Goal: Task Accomplishment & Management: Use online tool/utility

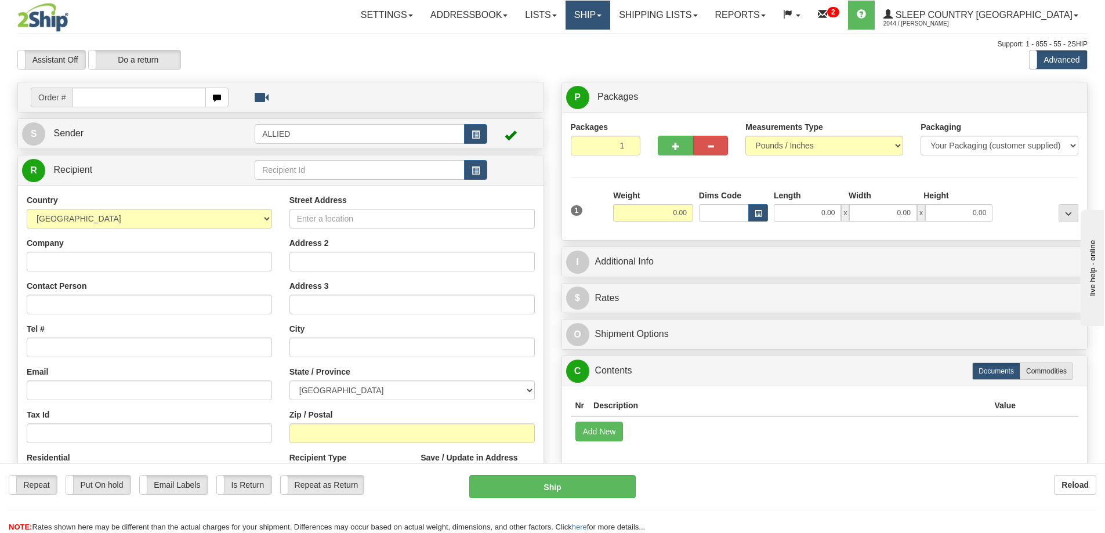
click at [610, 17] on link "Ship" at bounding box center [588, 15] width 45 height 29
click at [598, 58] on span "OnHold / Order Queue" at bounding box center [557, 55] width 82 height 9
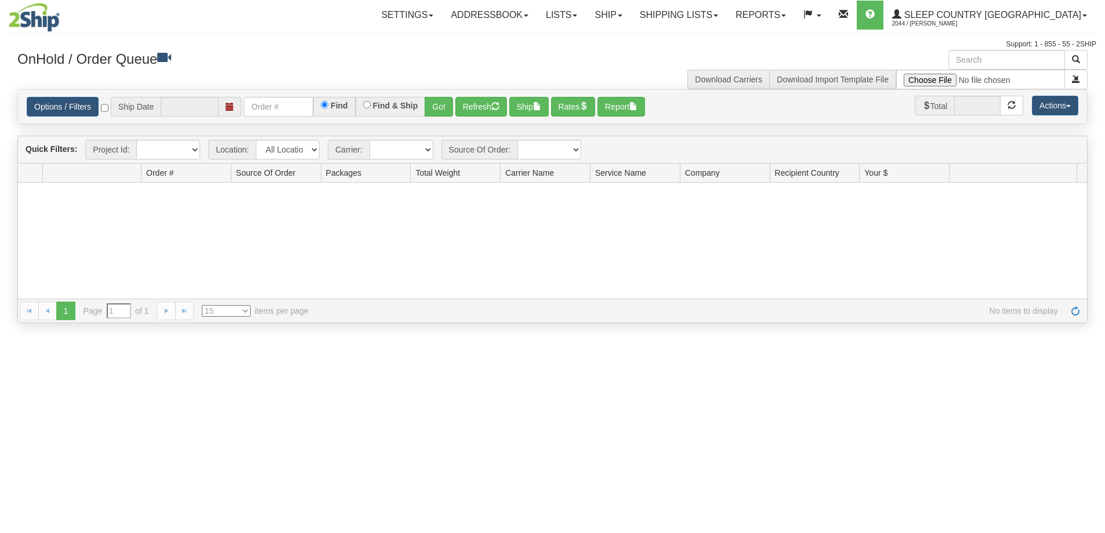
type input "[DATE]"
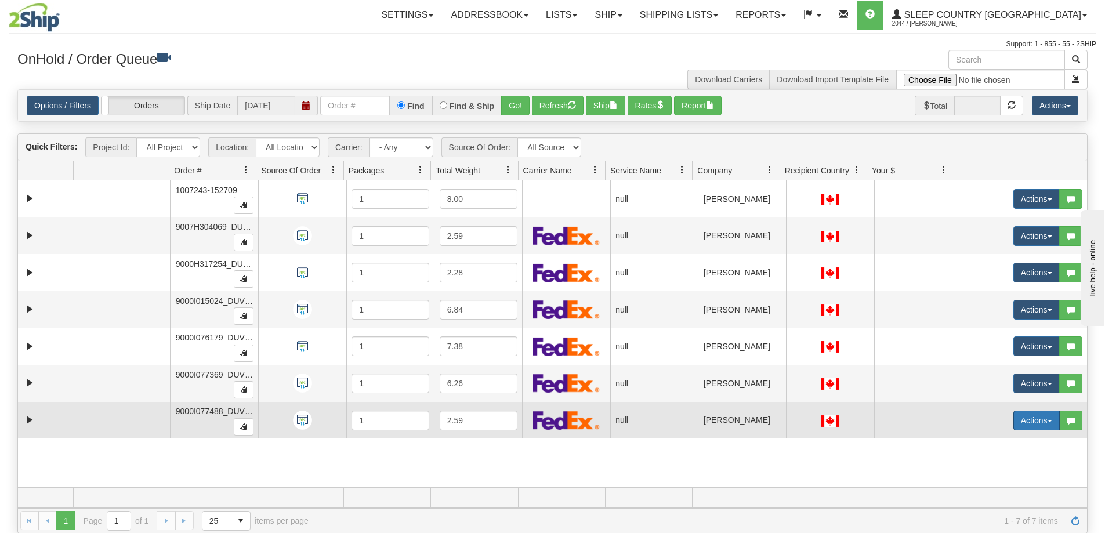
click at [1043, 421] on button "Actions" at bounding box center [1036, 421] width 46 height 20
click at [980, 445] on span "Open" at bounding box center [984, 442] width 28 height 9
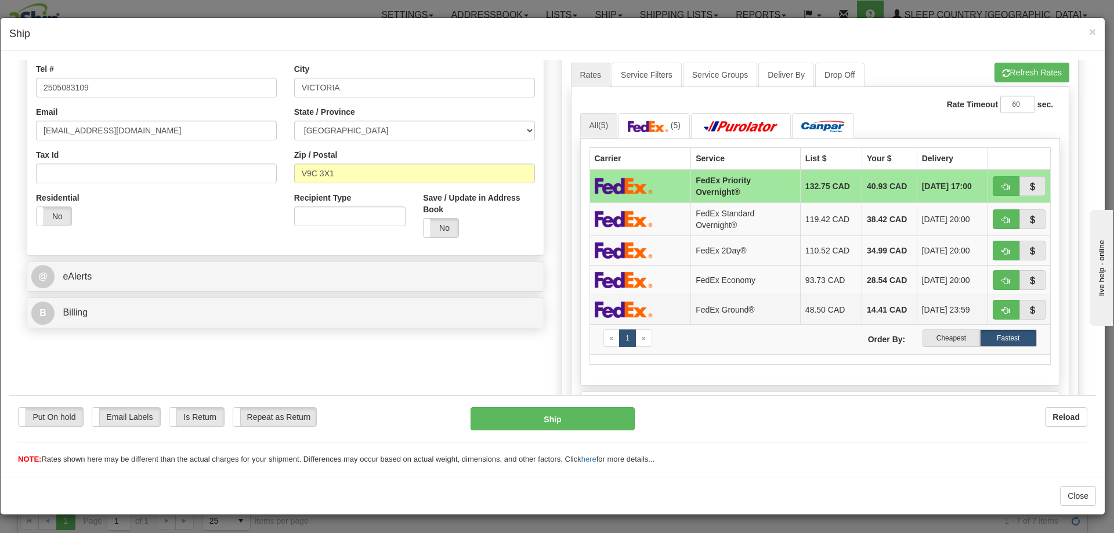
scroll to position [290, 0]
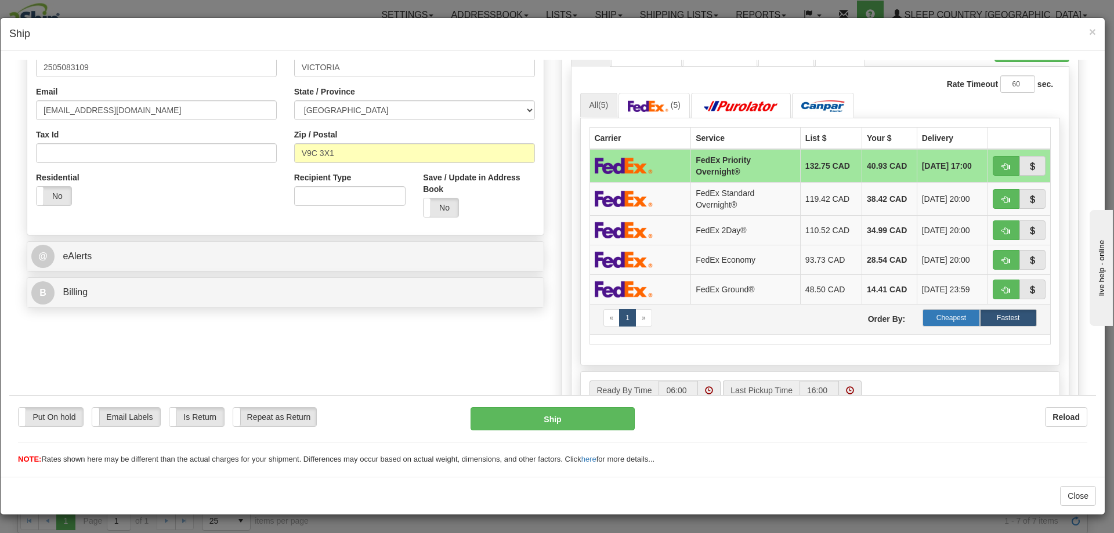
click at [951, 314] on label "Cheapest" at bounding box center [950, 317] width 57 height 17
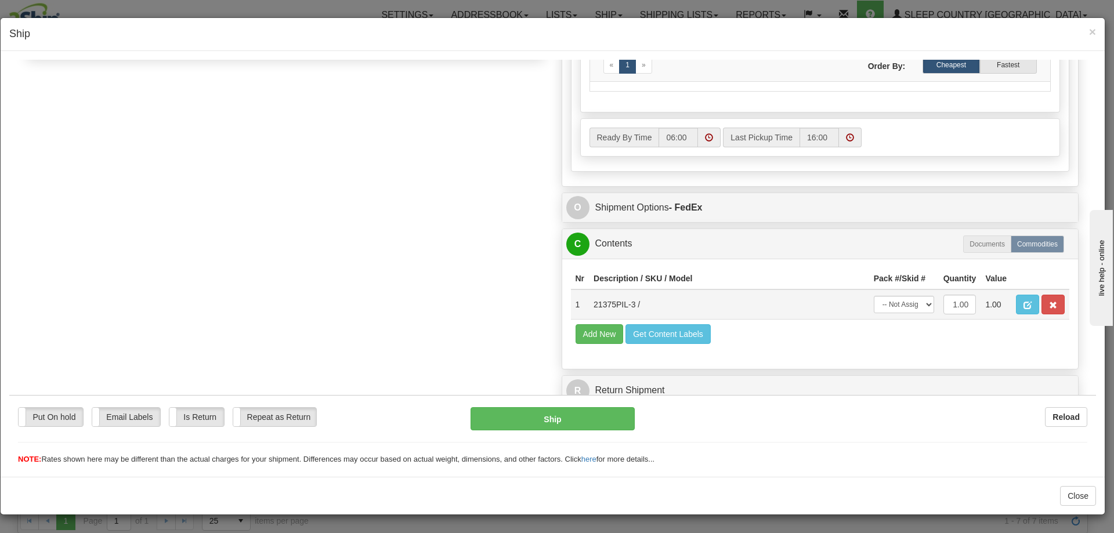
scroll to position [549, 0]
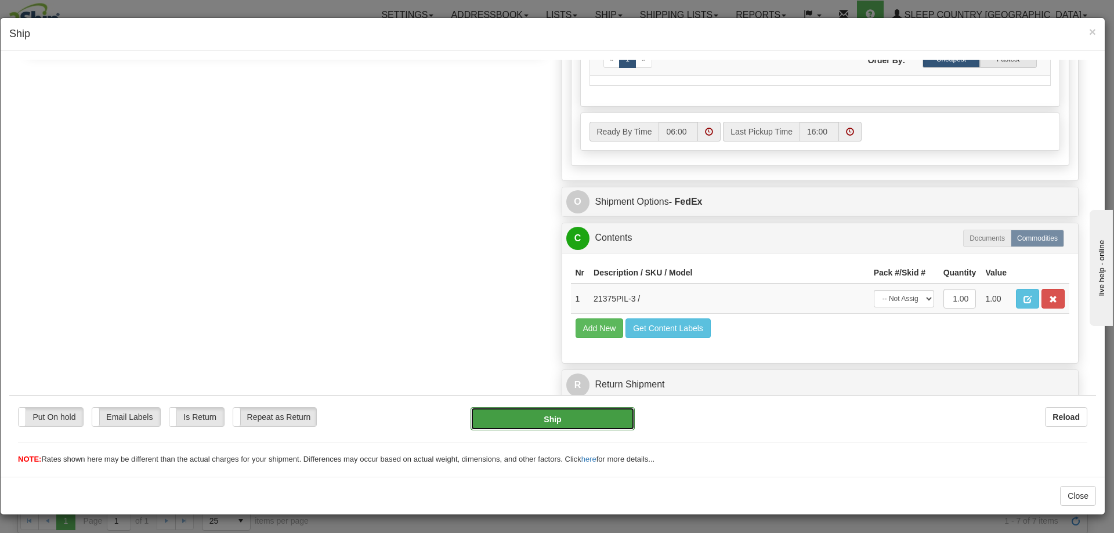
click at [555, 418] on button "Ship" at bounding box center [552, 418] width 164 height 23
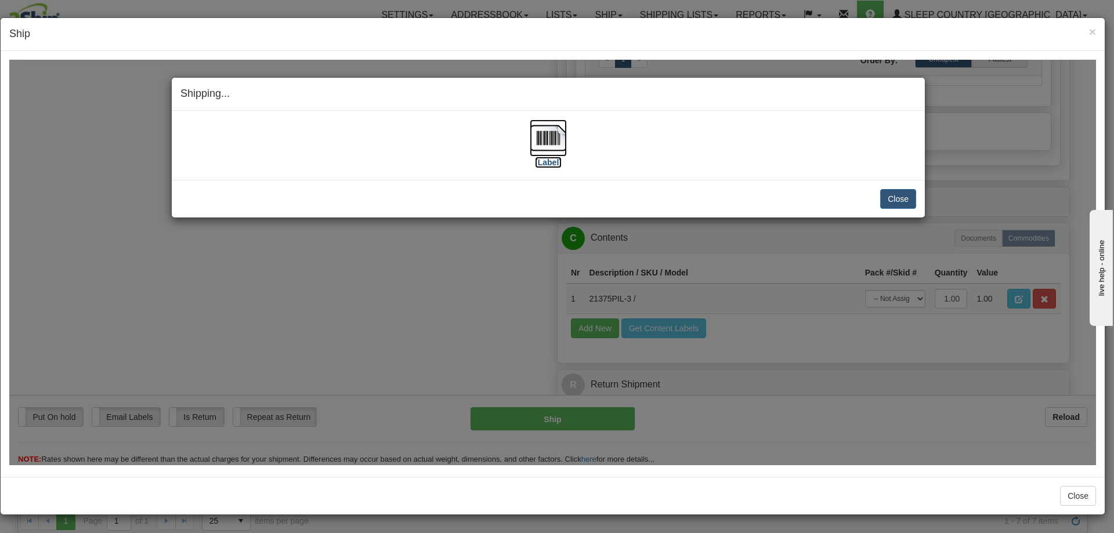
click at [545, 139] on img at bounding box center [548, 137] width 37 height 37
click at [118, 289] on div "Shipping... Your SHIPMENT will EXPIRE in [Label] IMPORTANT NOTICE Embassy / Con…" at bounding box center [552, 261] width 1086 height 405
click at [892, 197] on button "Close" at bounding box center [898, 199] width 36 height 20
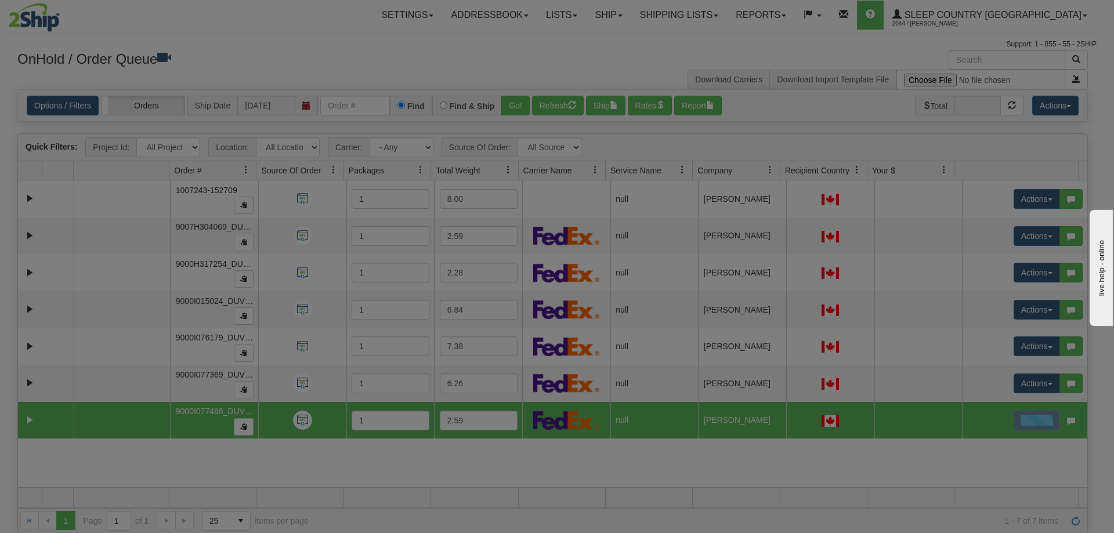
scroll to position [0, 0]
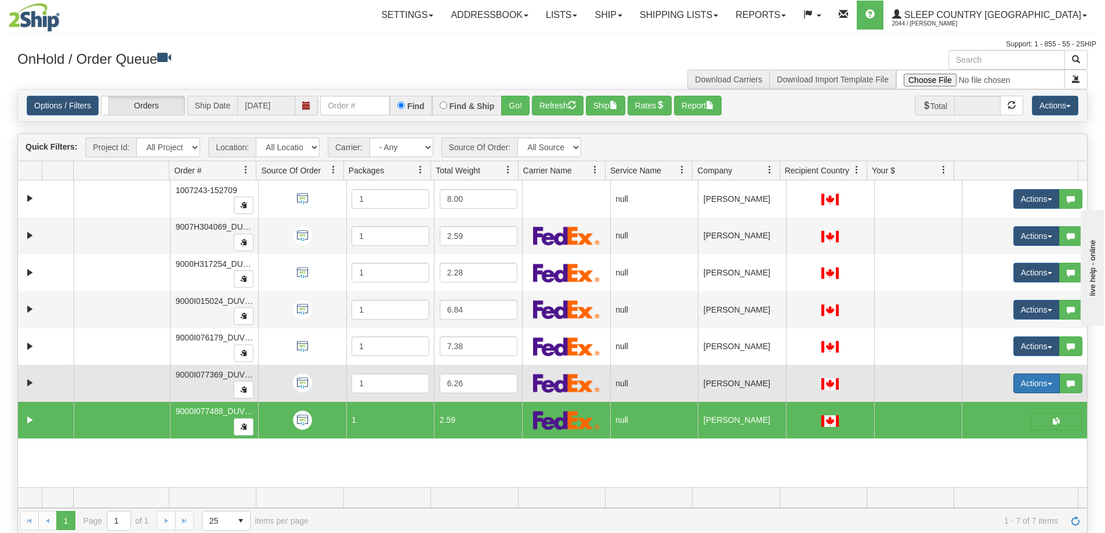
click at [1048, 383] on span "button" at bounding box center [1050, 384] width 5 height 2
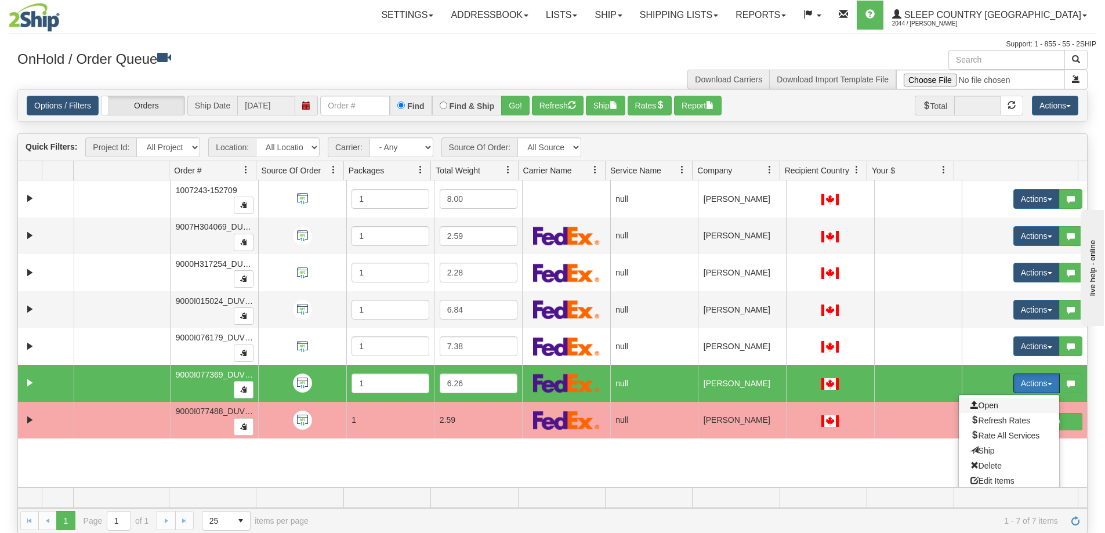
click at [981, 407] on span "Open" at bounding box center [984, 405] width 28 height 9
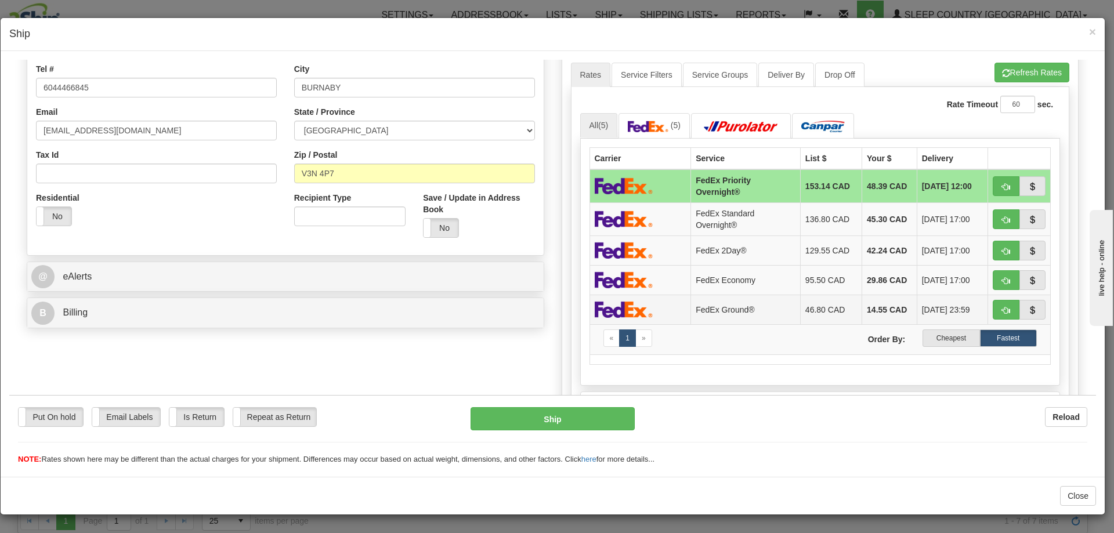
scroll to position [290, 0]
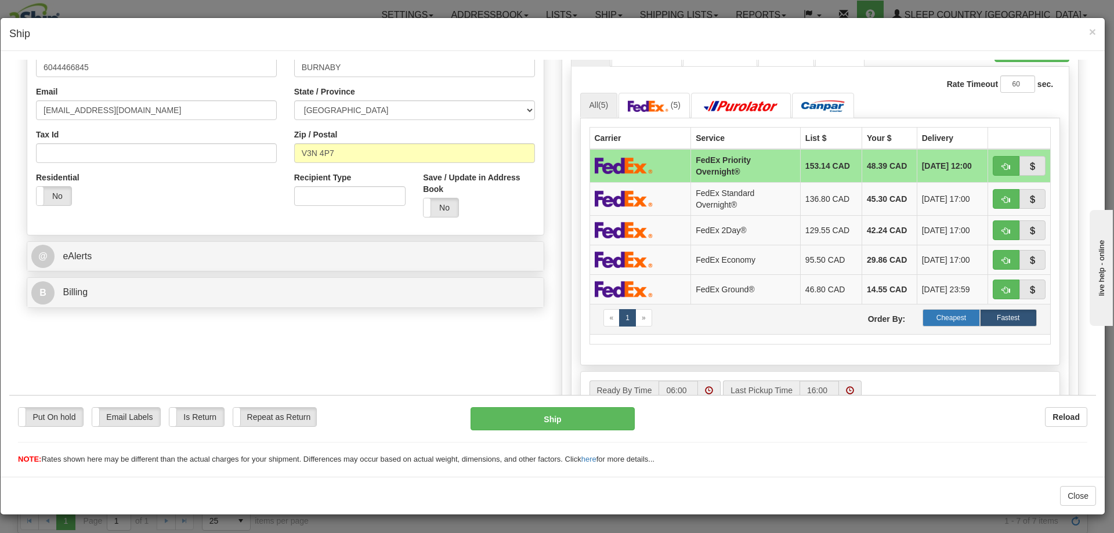
click at [943, 317] on label "Cheapest" at bounding box center [950, 317] width 57 height 17
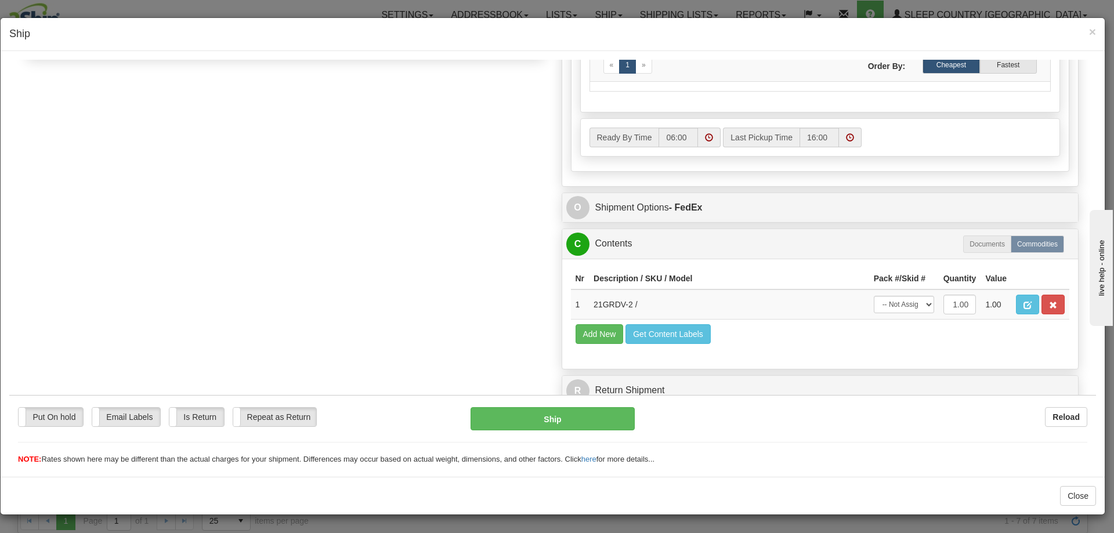
scroll to position [549, 0]
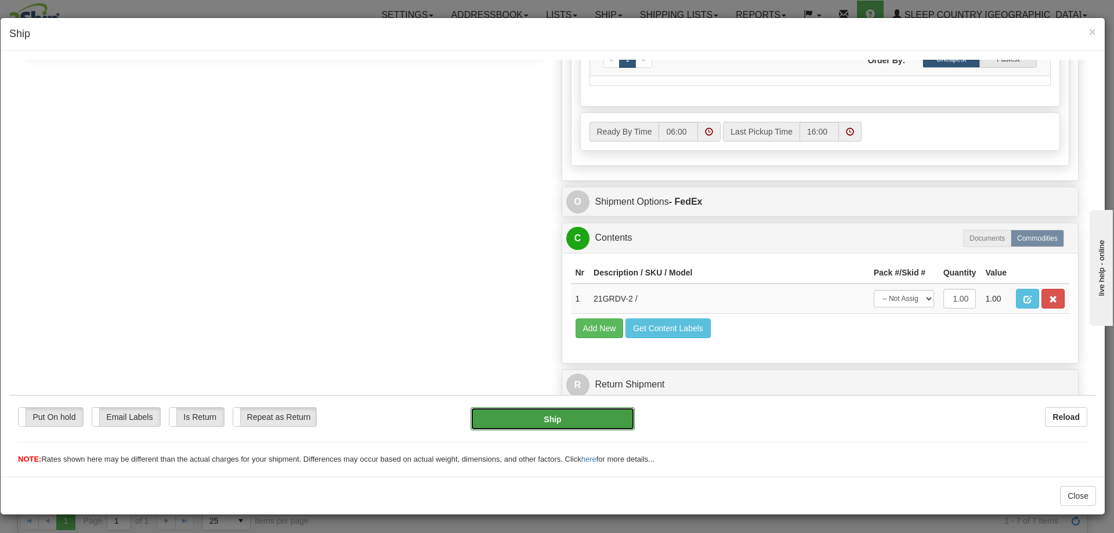
click at [546, 417] on button "Ship" at bounding box center [552, 418] width 164 height 23
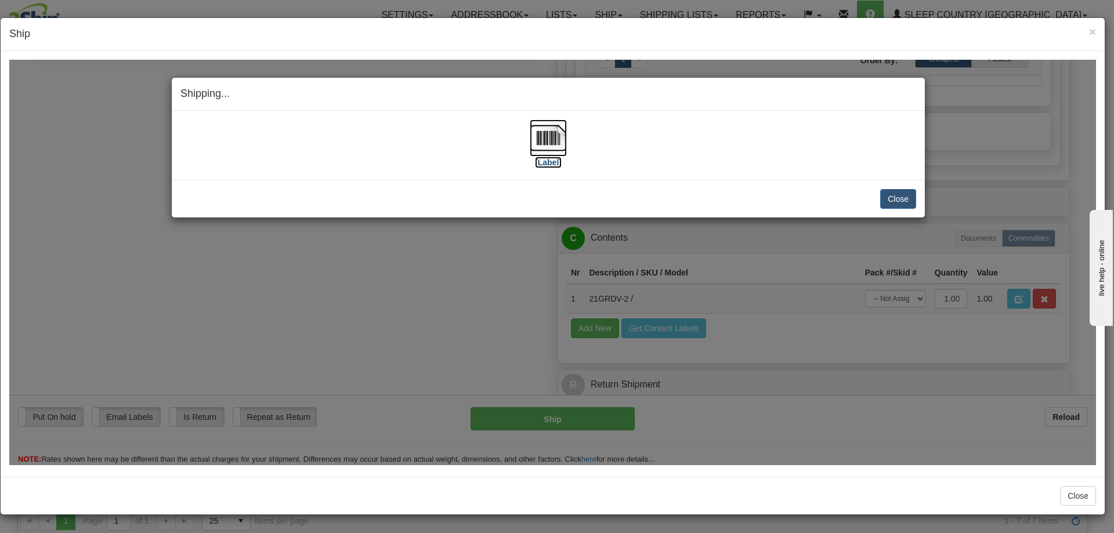
click at [549, 135] on img at bounding box center [548, 137] width 37 height 37
click at [828, 258] on div "Shipping... Your SHIPMENT will EXPIRE in [Label] IMPORTANT NOTICE Embassy / Con…" at bounding box center [552, 261] width 1086 height 405
click at [897, 195] on button "Close" at bounding box center [898, 199] width 36 height 20
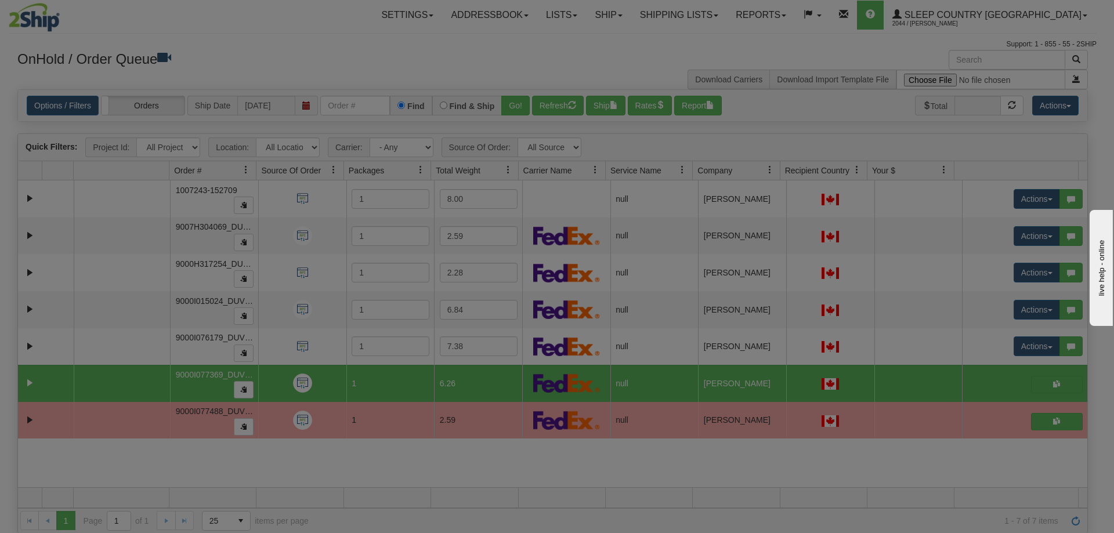
scroll to position [0, 0]
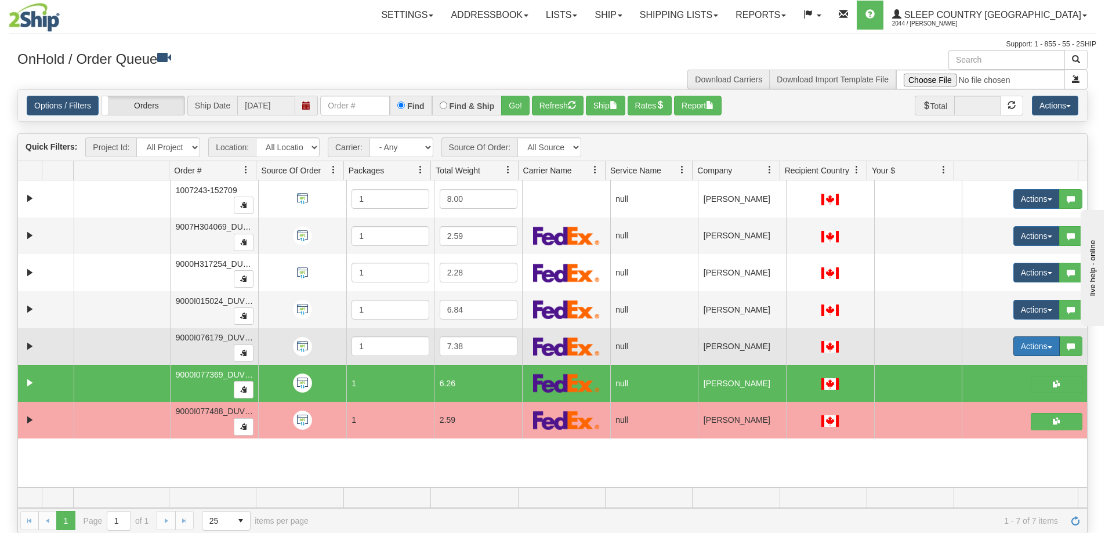
click at [1039, 345] on button "Actions" at bounding box center [1036, 346] width 46 height 20
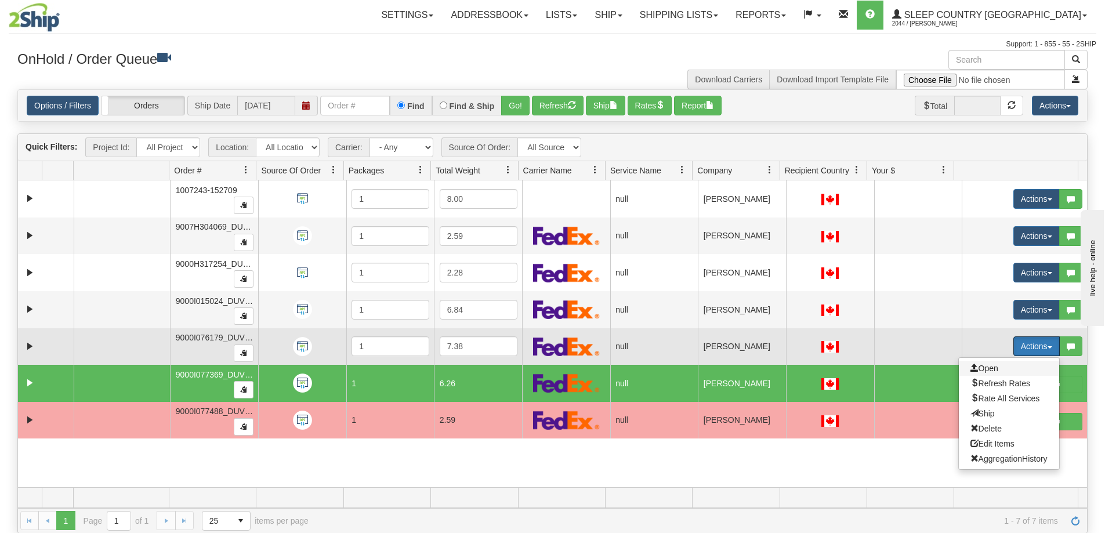
click at [981, 369] on span "Open" at bounding box center [984, 368] width 28 height 9
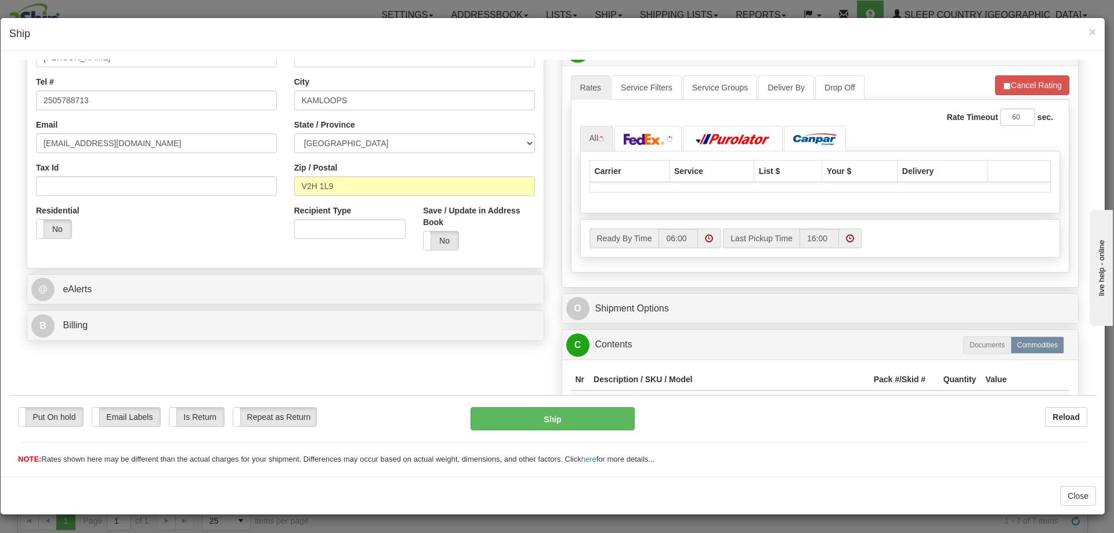
scroll to position [290, 0]
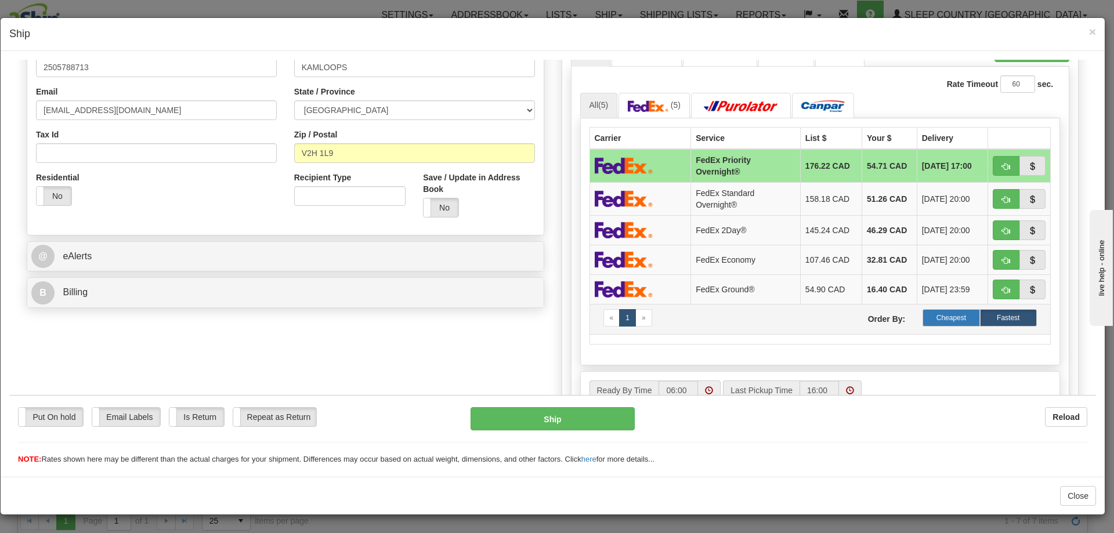
click at [942, 314] on label "Cheapest" at bounding box center [950, 317] width 57 height 17
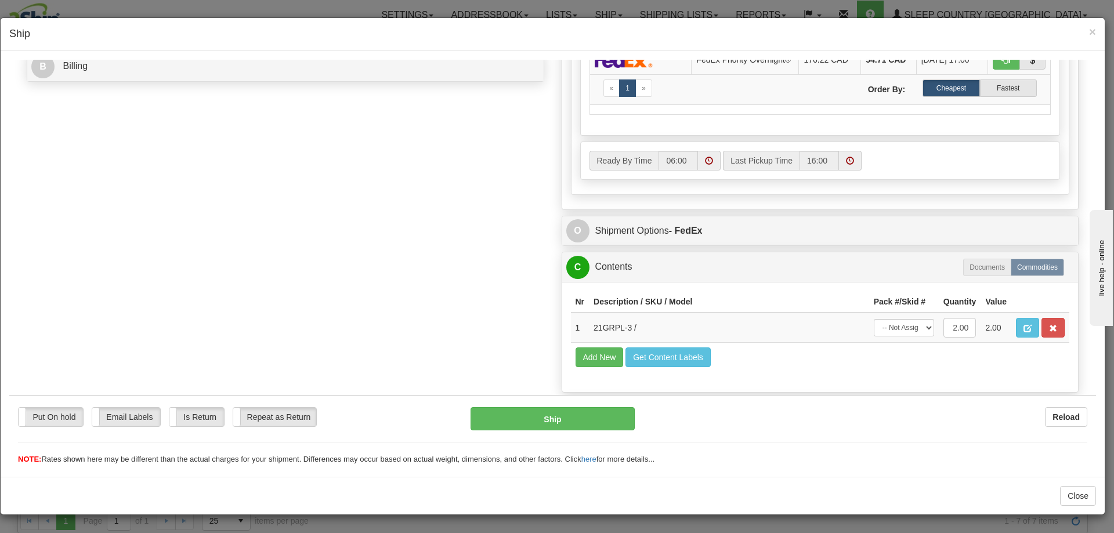
scroll to position [522, 0]
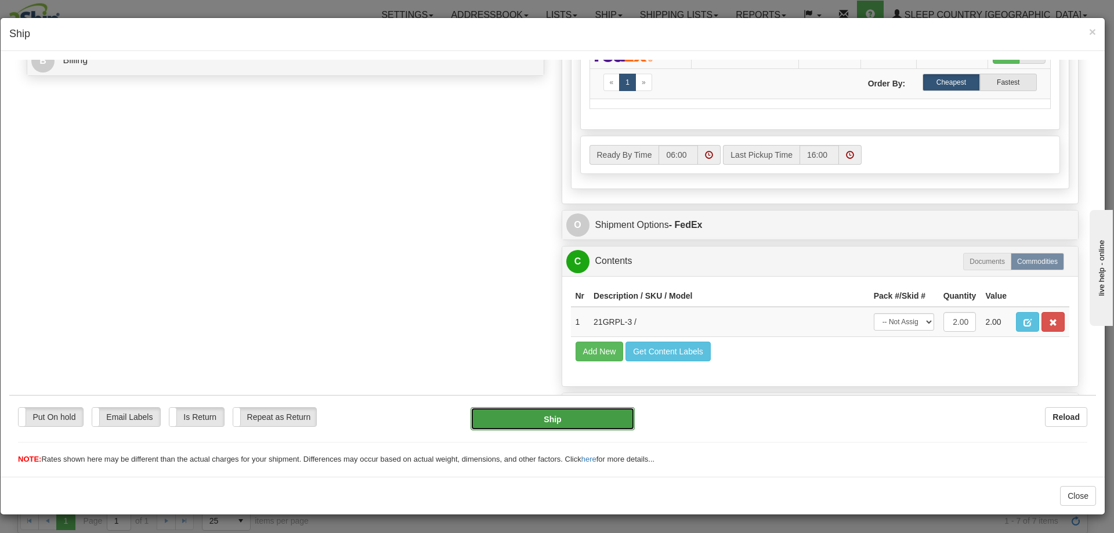
click at [559, 414] on button "Ship" at bounding box center [552, 418] width 164 height 23
type input "92"
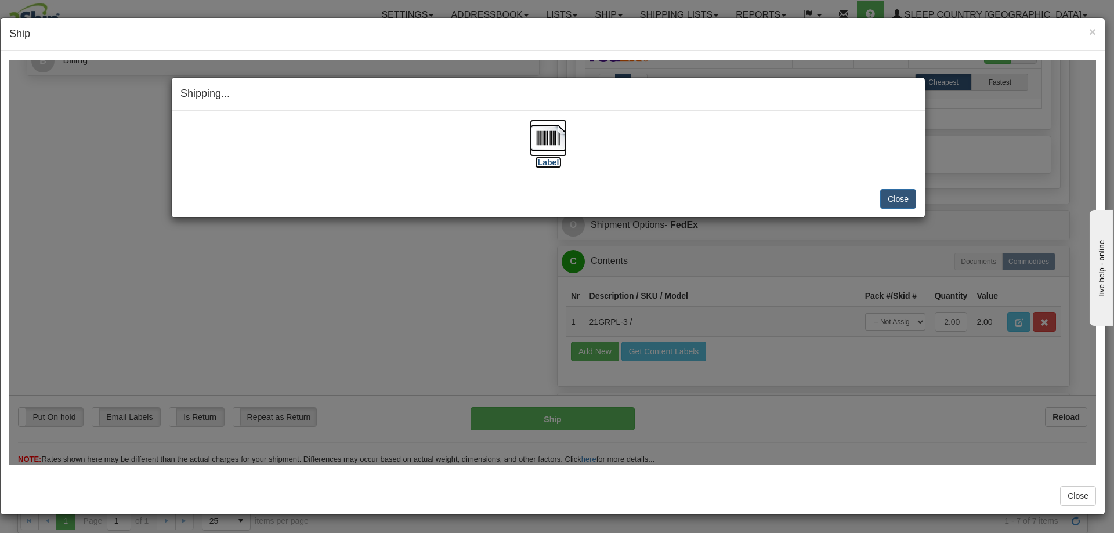
click at [548, 138] on img at bounding box center [548, 137] width 37 height 37
click at [897, 196] on button "Close" at bounding box center [898, 199] width 36 height 20
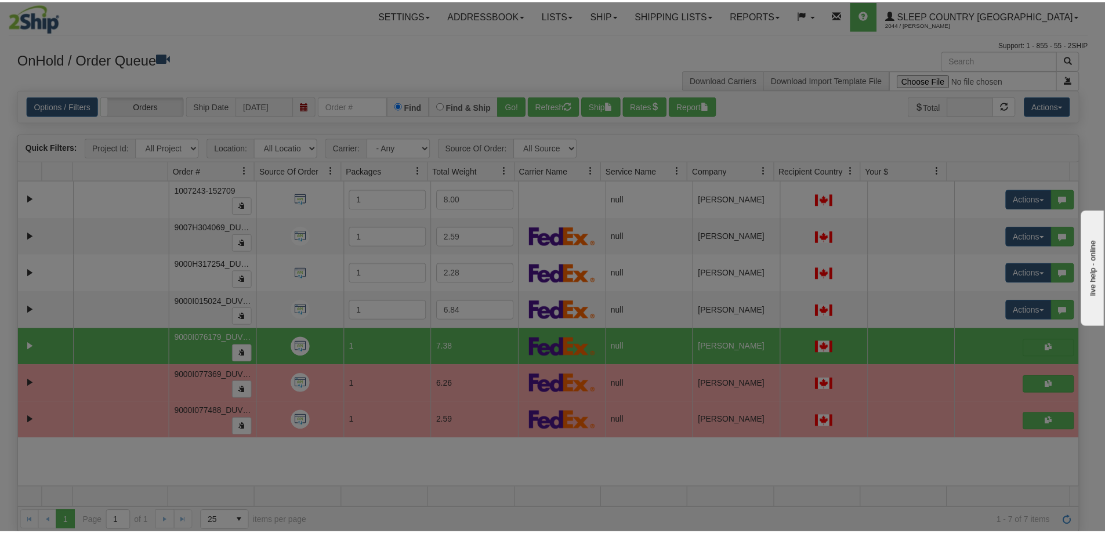
scroll to position [0, 0]
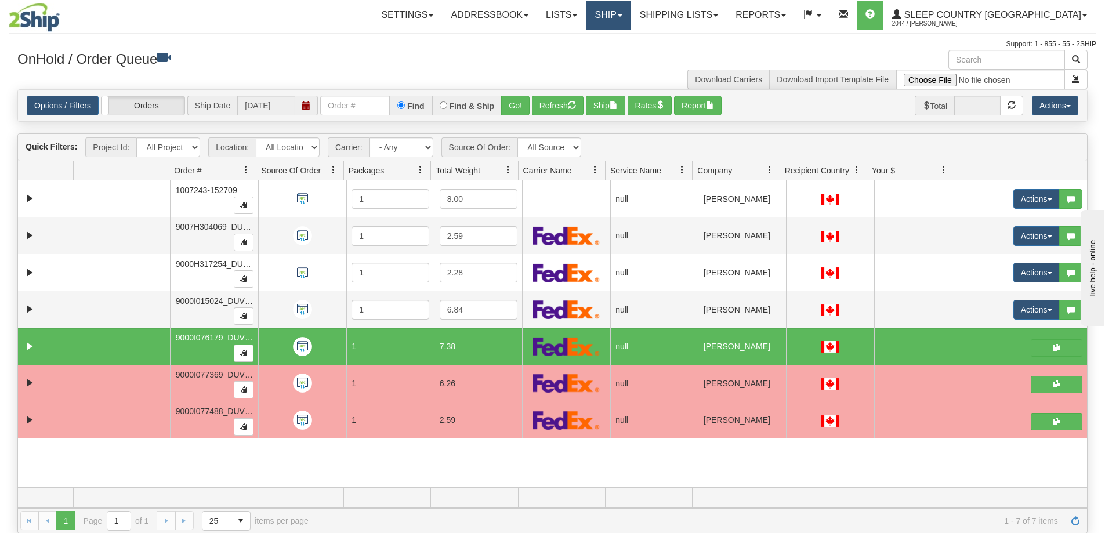
click at [630, 14] on link "Ship" at bounding box center [608, 15] width 45 height 29
click at [619, 57] on span "OnHold / Order Queue" at bounding box center [578, 55] width 82 height 9
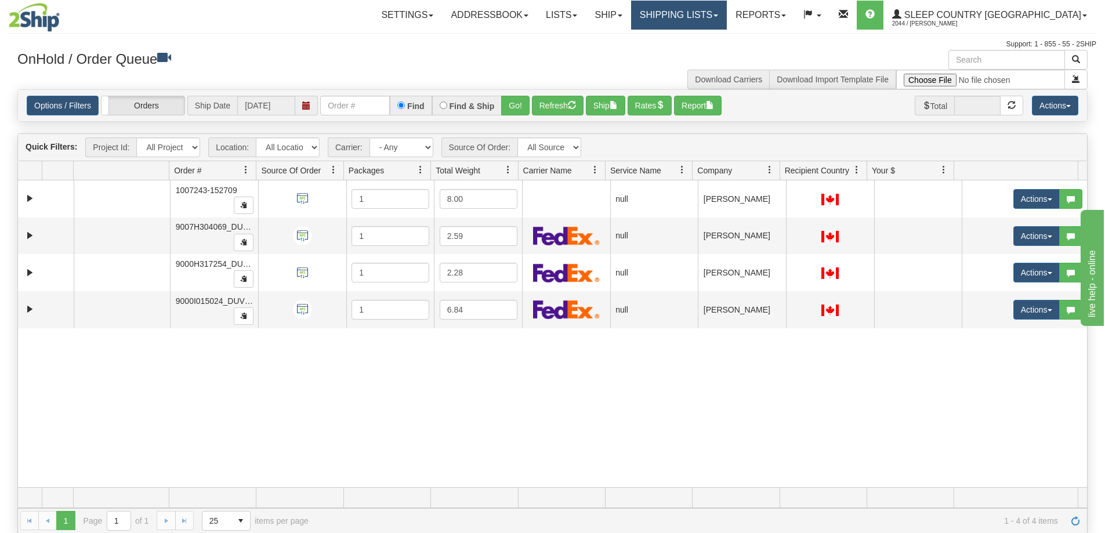
click at [727, 16] on link "Shipping lists" at bounding box center [679, 15] width 96 height 29
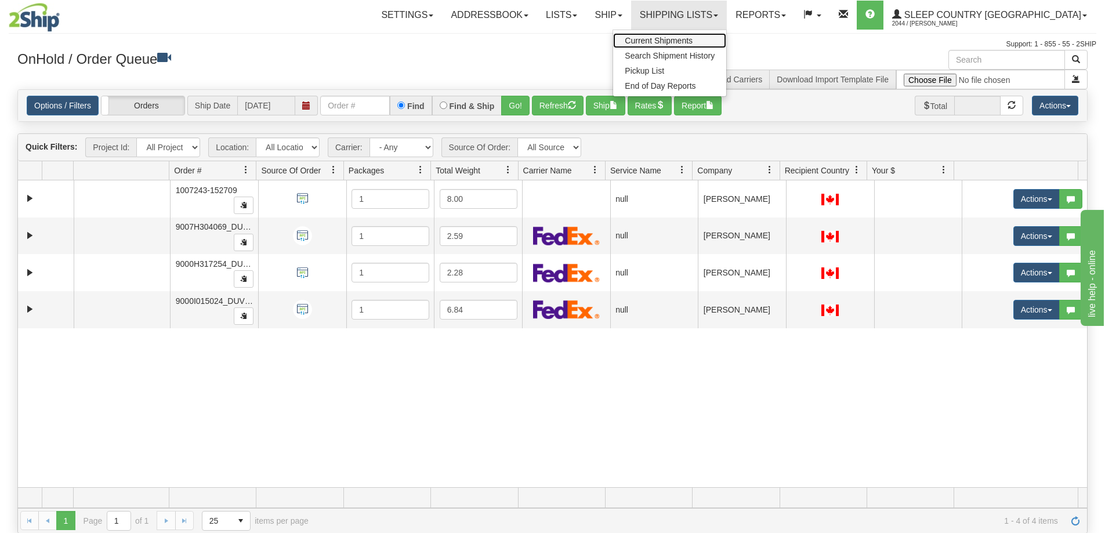
click at [726, 41] on link "Current Shipments" at bounding box center [669, 40] width 113 height 15
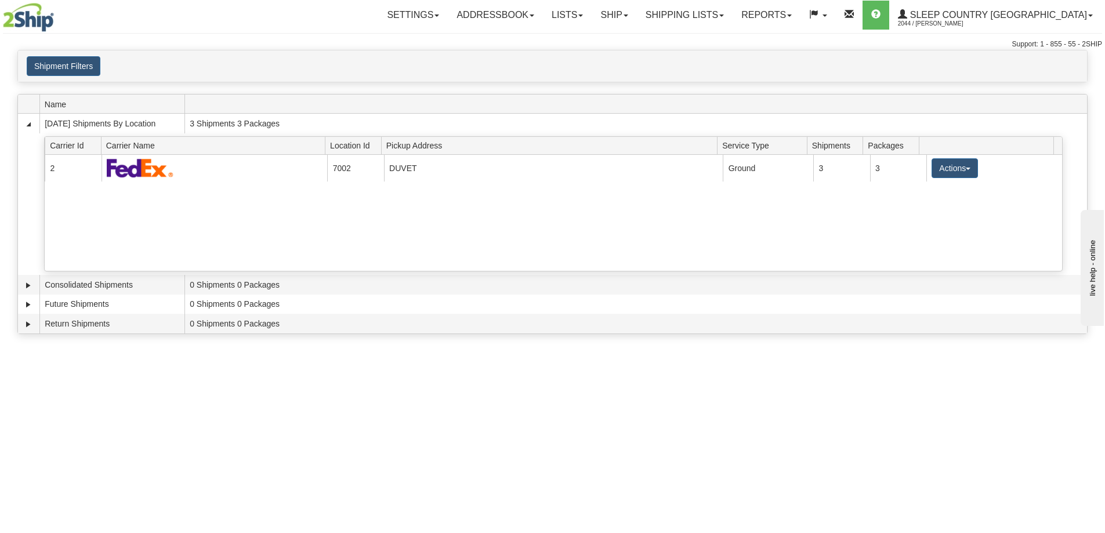
click at [59, 389] on div "Toggle navigation Settings Shipping Preferences Fields Preferences New Recipien…" at bounding box center [552, 266] width 1105 height 533
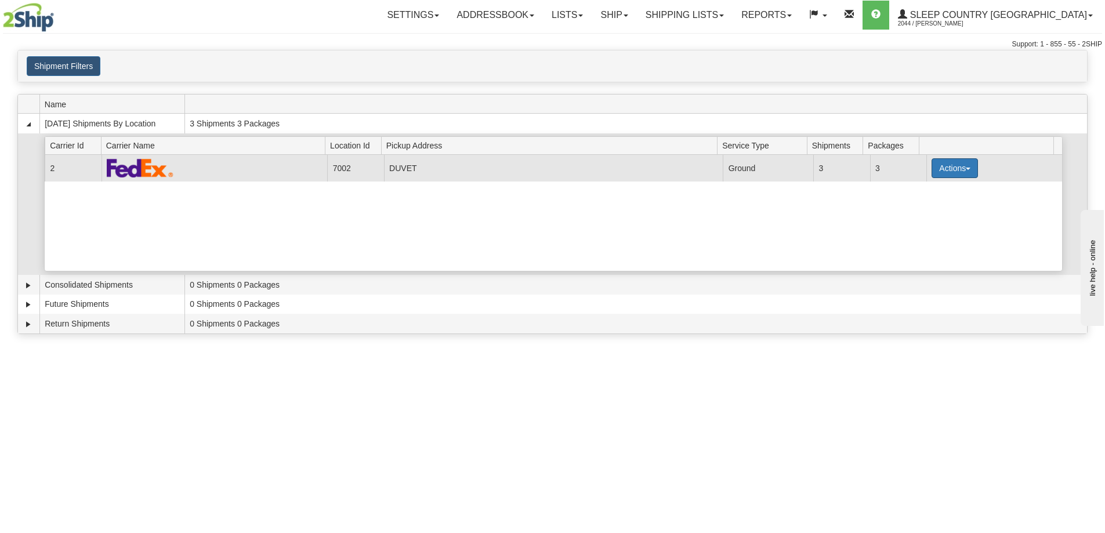
click at [961, 166] on button "Actions" at bounding box center [955, 168] width 46 height 20
click at [917, 225] on link "Pickup" at bounding box center [931, 220] width 93 height 15
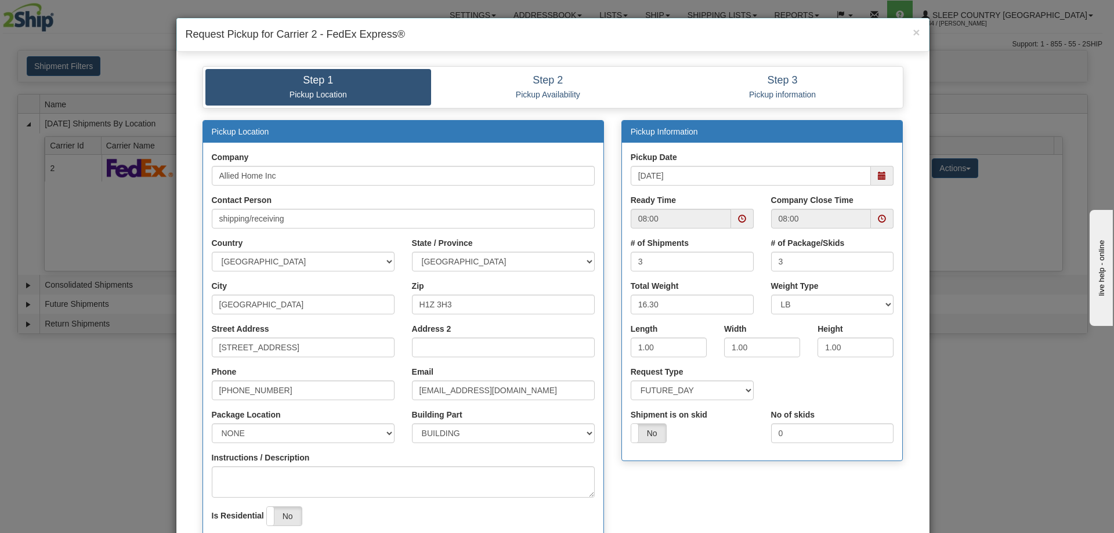
click at [878, 219] on span at bounding box center [882, 219] width 8 height 8
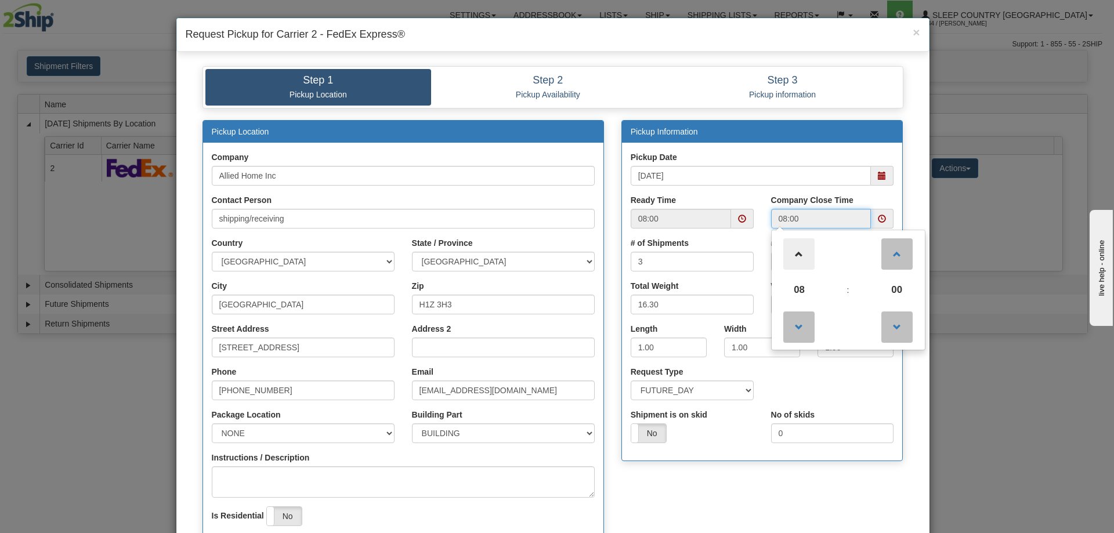
click at [796, 255] on span at bounding box center [798, 253] width 31 height 31
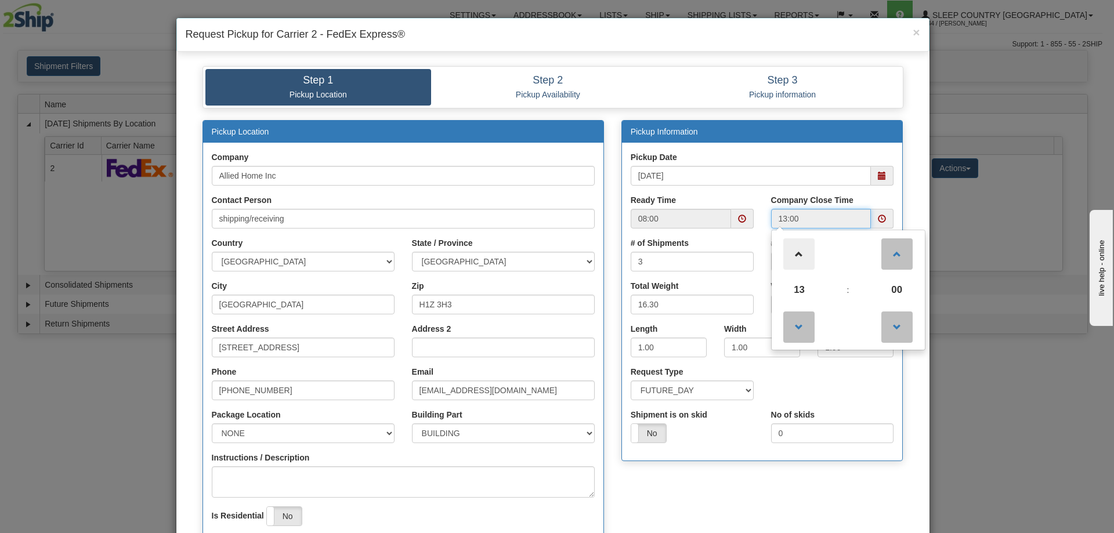
click at [795, 256] on span at bounding box center [798, 253] width 31 height 31
type input "15:00"
click at [655, 484] on div "Pickup Location Company Allied Home Inc Contact Person shipping/receiving Count…" at bounding box center [553, 352] width 718 height 465
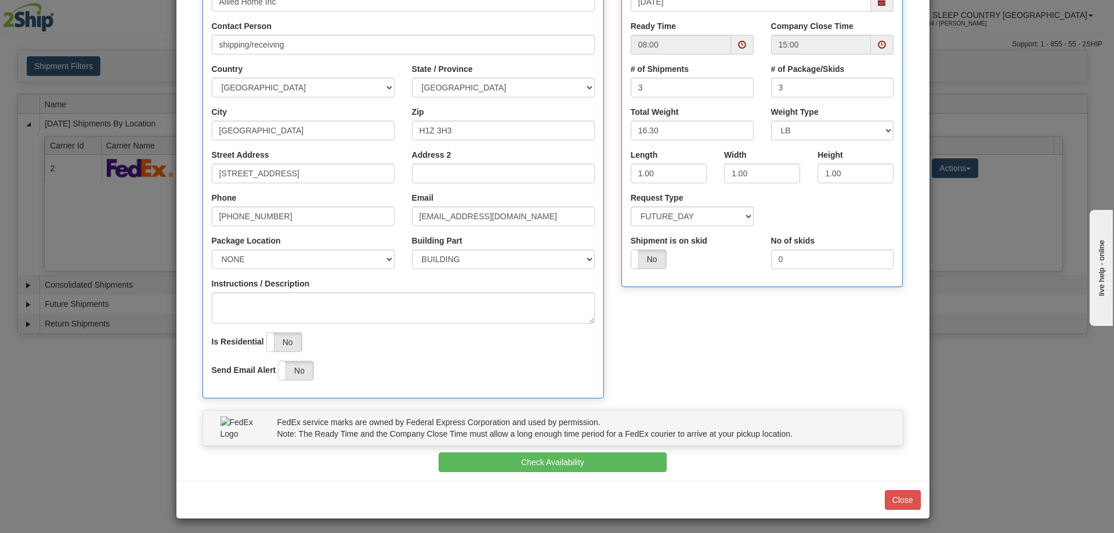
scroll to position [177, 0]
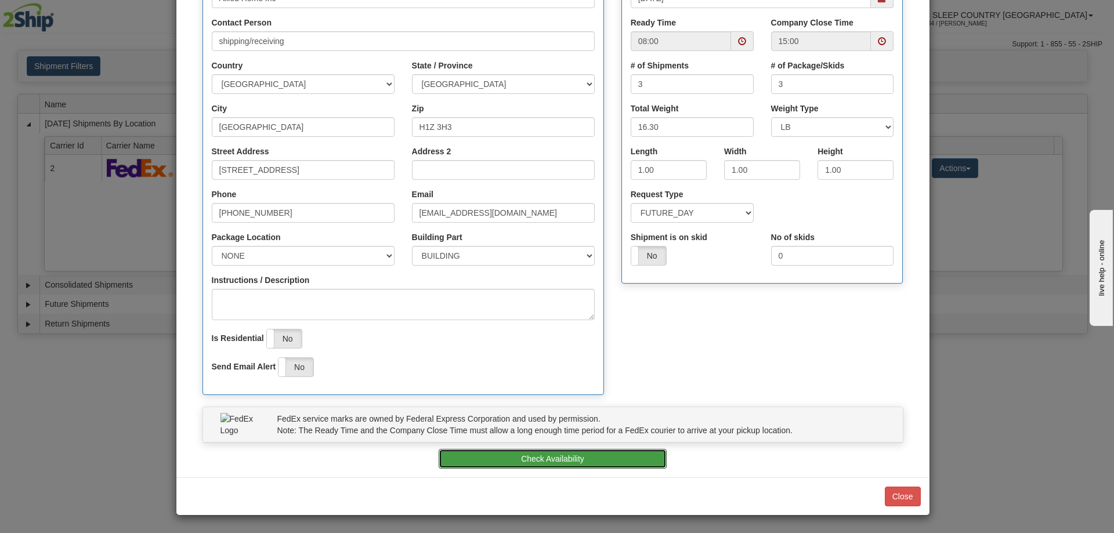
click at [545, 460] on button "Check Availability" at bounding box center [553, 459] width 228 height 20
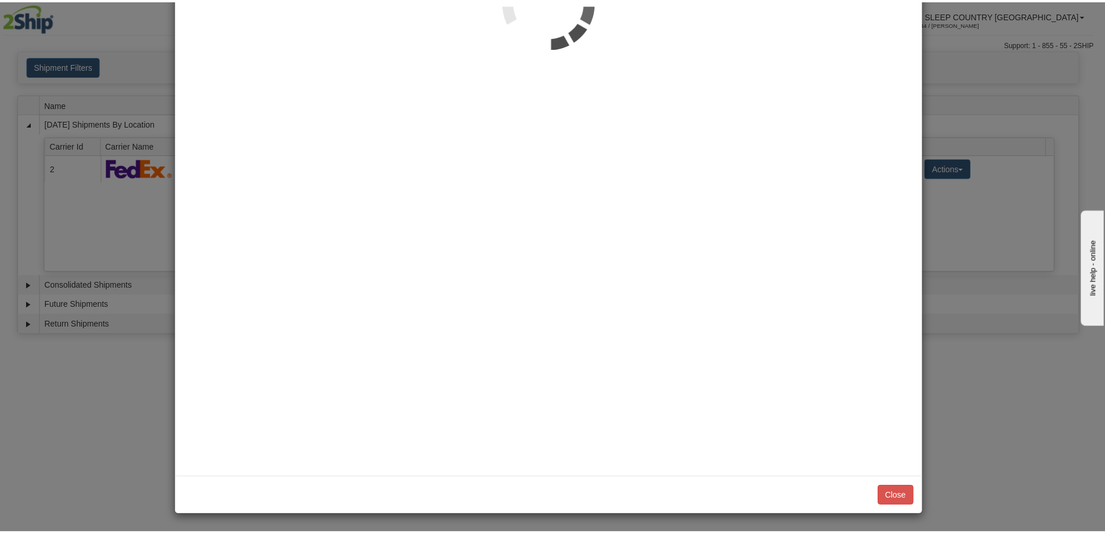
scroll to position [0, 0]
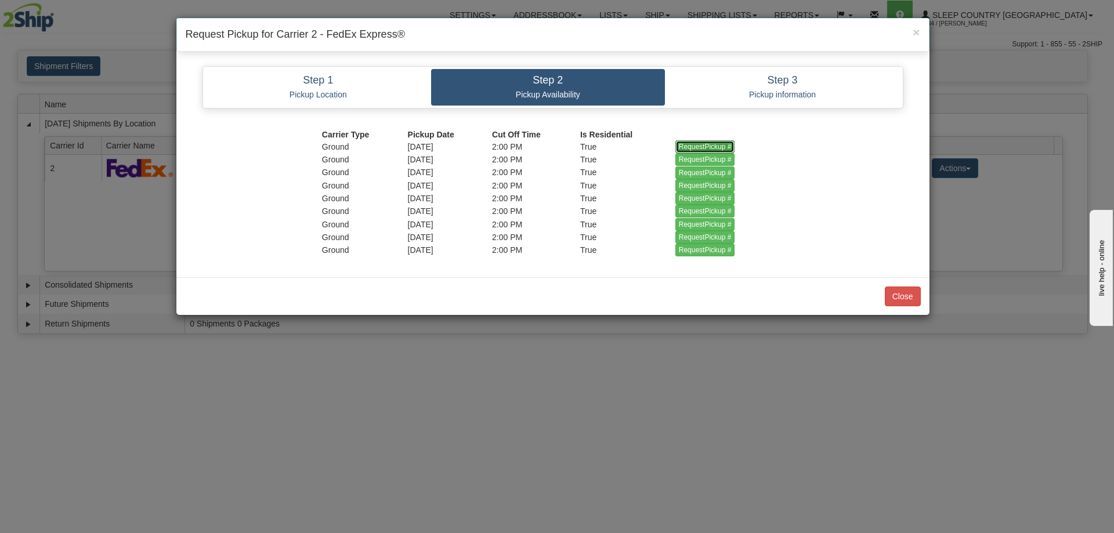
click at [694, 146] on input "RequestPickup #" at bounding box center [705, 146] width 60 height 13
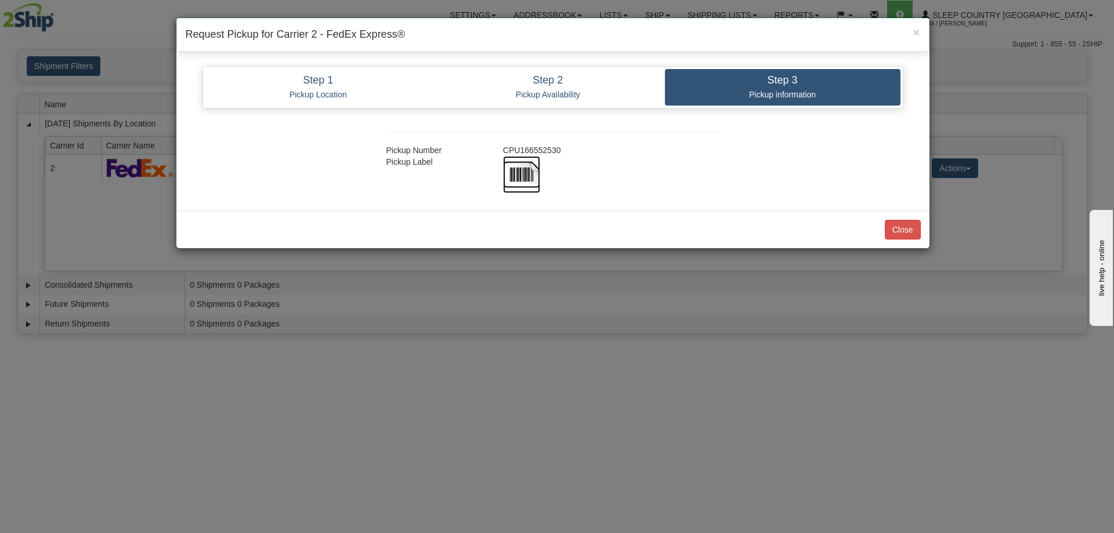
click at [519, 170] on img at bounding box center [521, 174] width 37 height 37
click at [938, 295] on div "× Request Pickup for Carrier 2 - FedEx Express® Step 1 Pickup Location Step 2 P…" at bounding box center [557, 266] width 1114 height 533
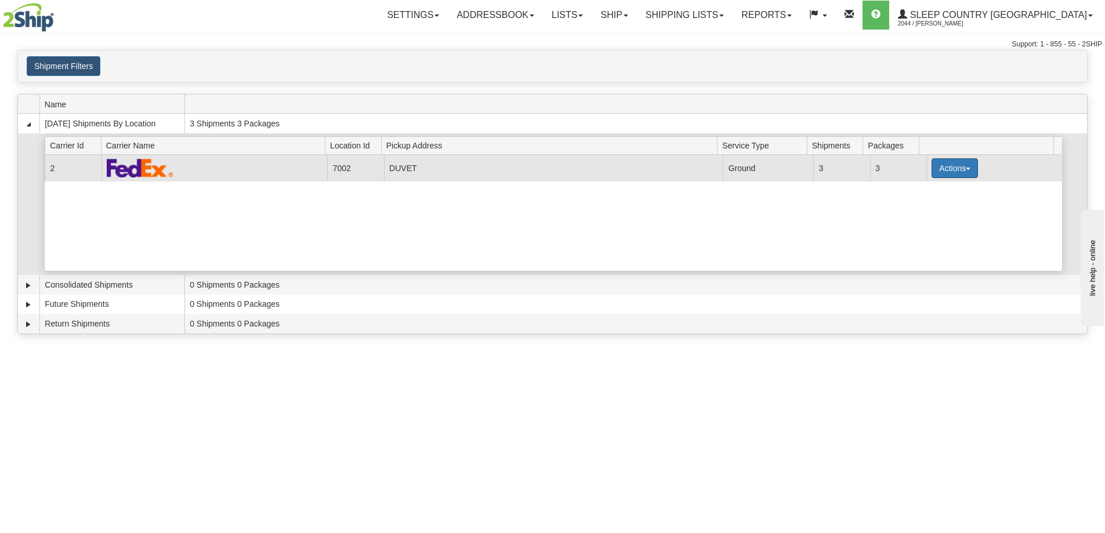
click at [966, 169] on span "button" at bounding box center [968, 169] width 5 height 2
click at [916, 207] on span "Close" at bounding box center [909, 205] width 27 height 8
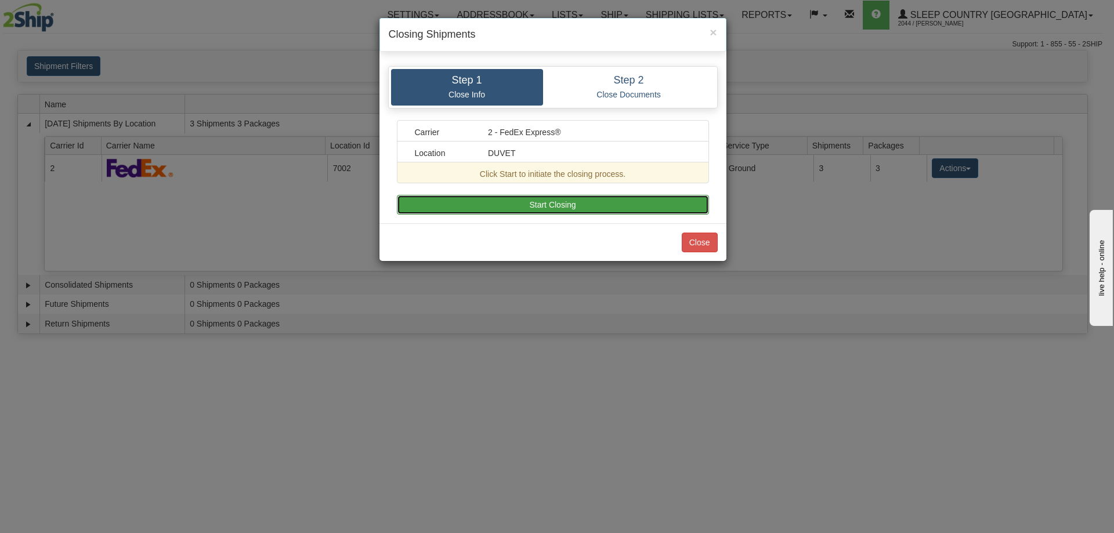
click at [557, 205] on button "Start Closing" at bounding box center [553, 205] width 312 height 20
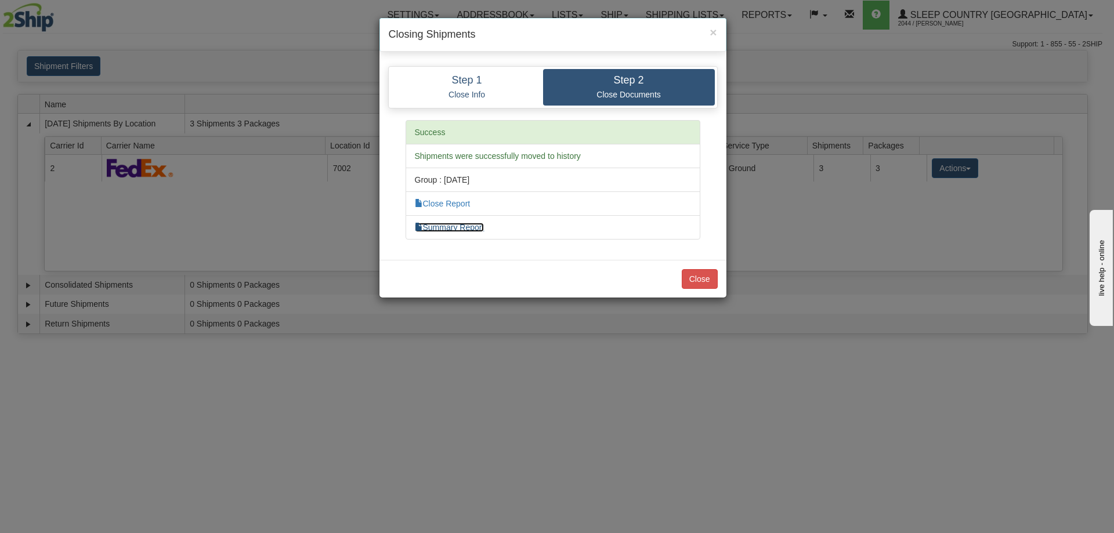
click at [468, 224] on link "Summary Report" at bounding box center [450, 227] width 70 height 9
click at [441, 201] on link "Close Report" at bounding box center [443, 203] width 56 height 9
click at [697, 279] on button "Close" at bounding box center [700, 279] width 36 height 20
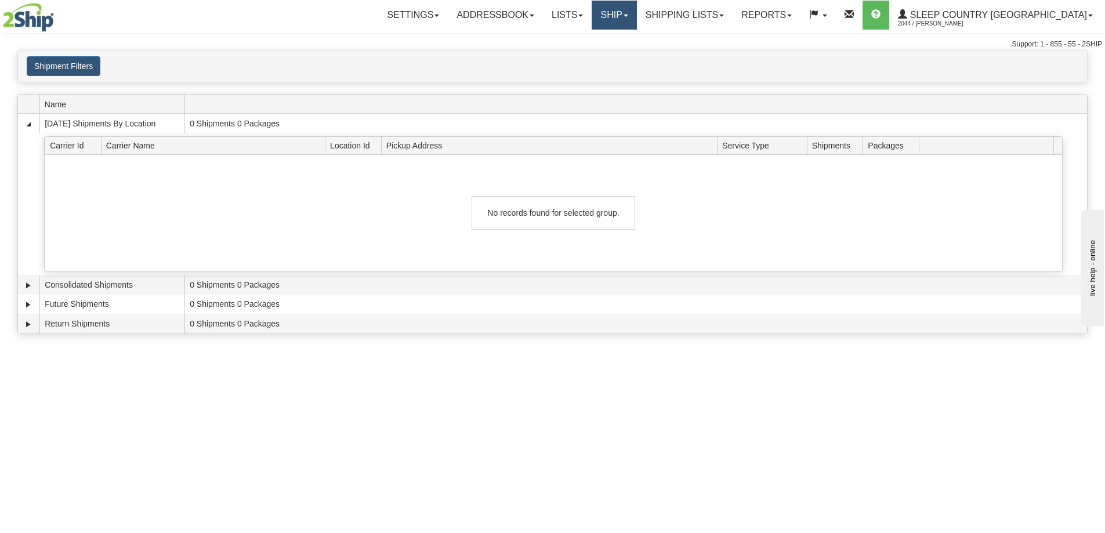
click at [628, 15] on span at bounding box center [626, 16] width 5 height 2
click at [625, 55] on span "OnHold / Order Queue" at bounding box center [584, 55] width 82 height 9
